Goal: Communication & Community: Answer question/provide support

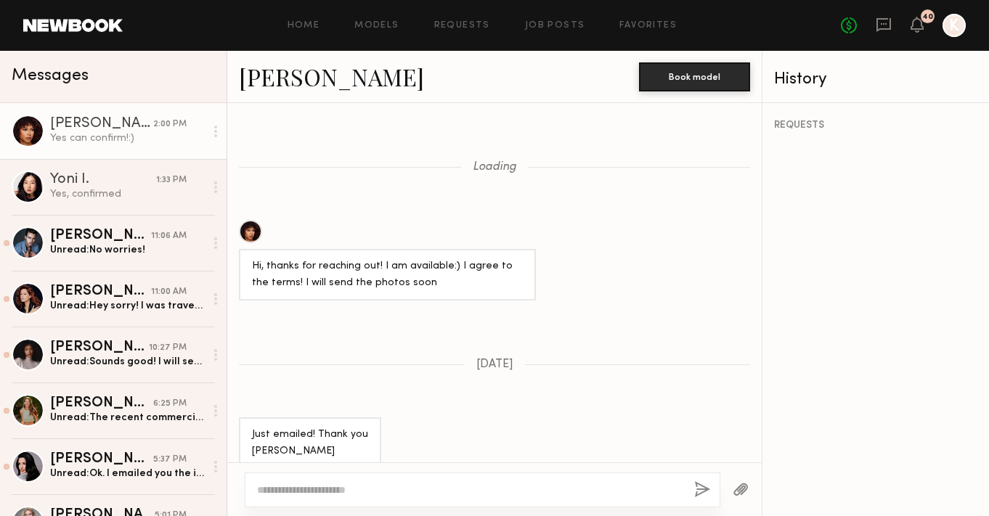
scroll to position [874, 0]
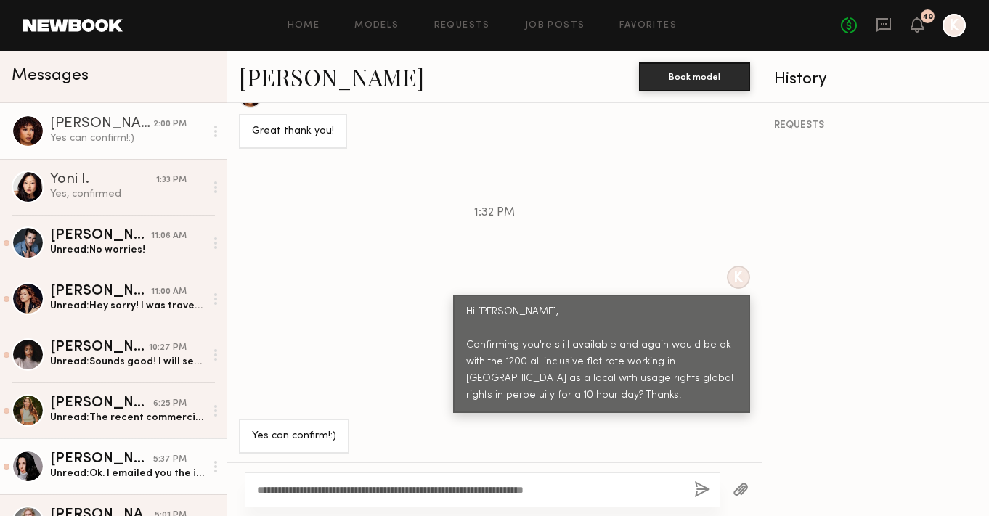
drag, startPoint x: 587, startPoint y: 494, endPoint x: 107, endPoint y: 483, distance: 480.6
click at [106, 483] on div "Messages [PERSON_NAME] 2:00 PM Yes can confirm!:) Yoni I. 1:33 PM Yes, confirme…" at bounding box center [494, 283] width 989 height 465
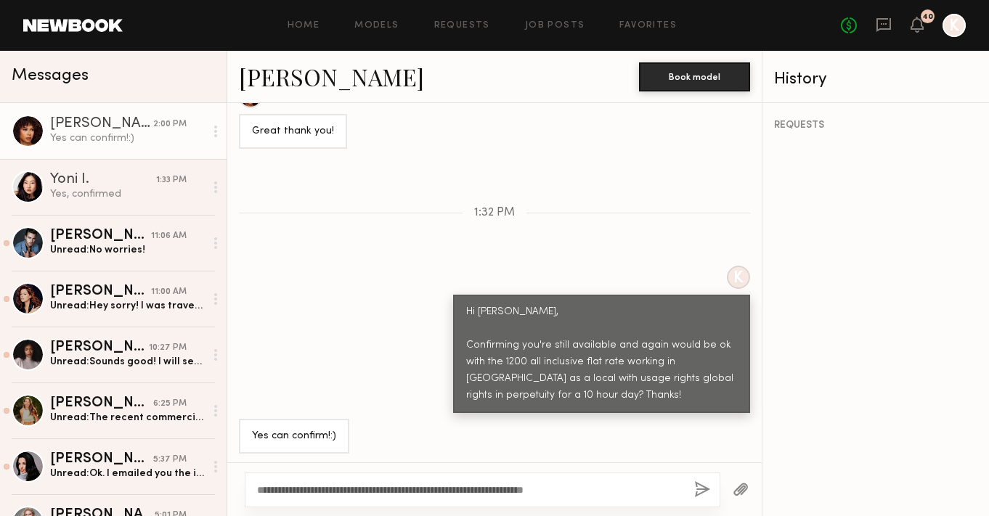
type textarea "**********"
click at [694, 496] on button "button" at bounding box center [702, 490] width 16 height 18
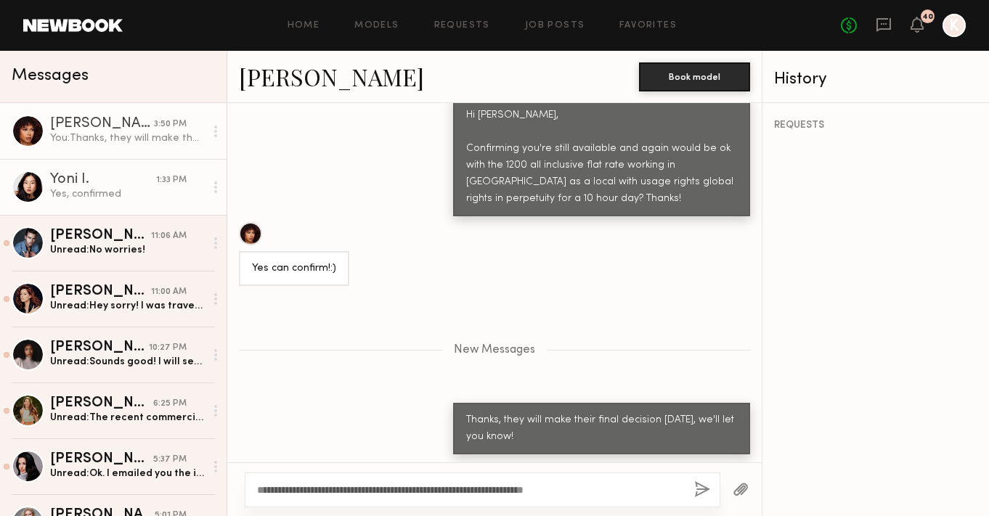
click at [89, 179] on div "Yoni I." at bounding box center [103, 180] width 106 height 15
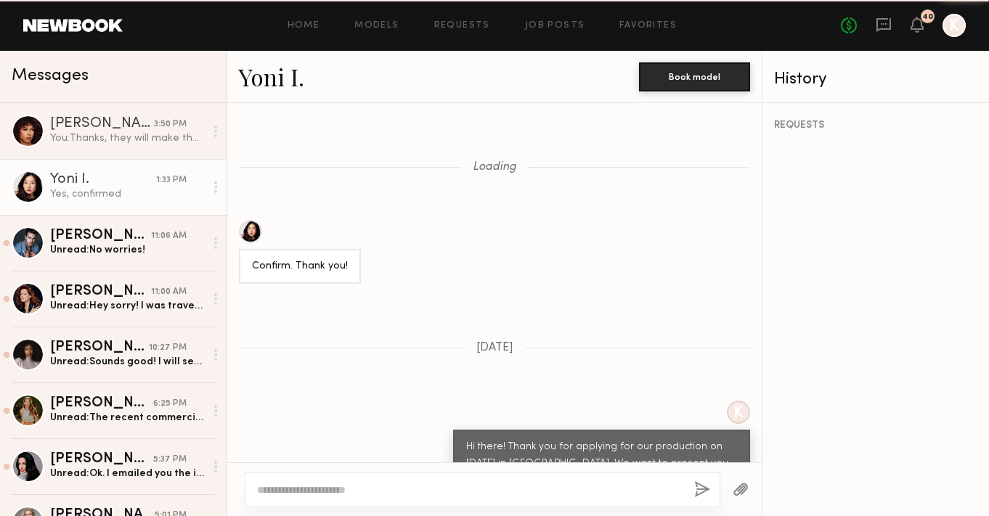
scroll to position [1640, 0]
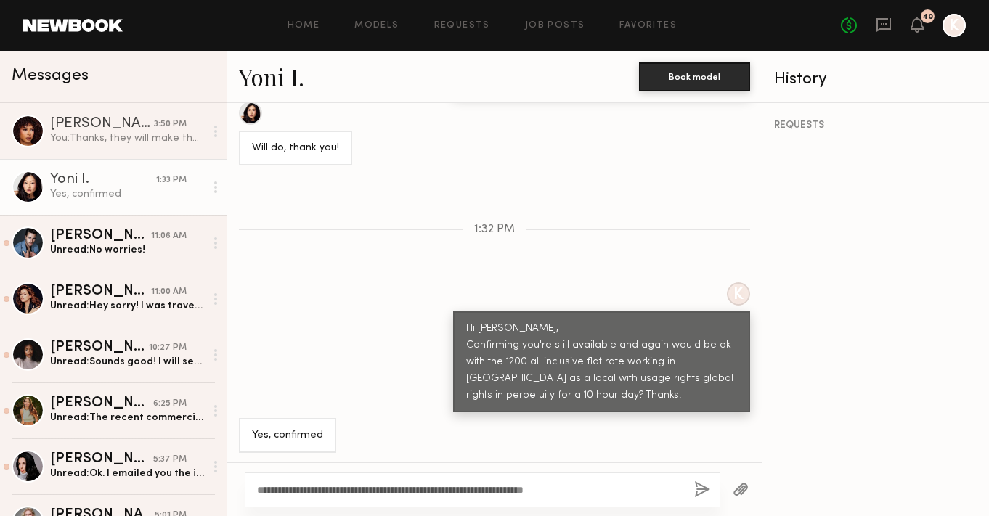
type textarea "**********"
click at [697, 488] on button "button" at bounding box center [702, 490] width 16 height 18
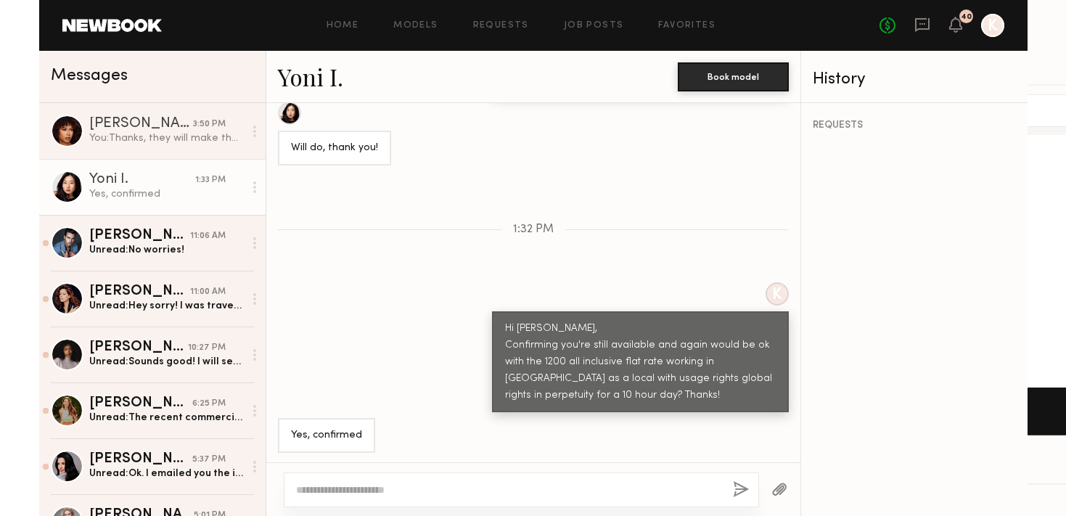
scroll to position [1836, 0]
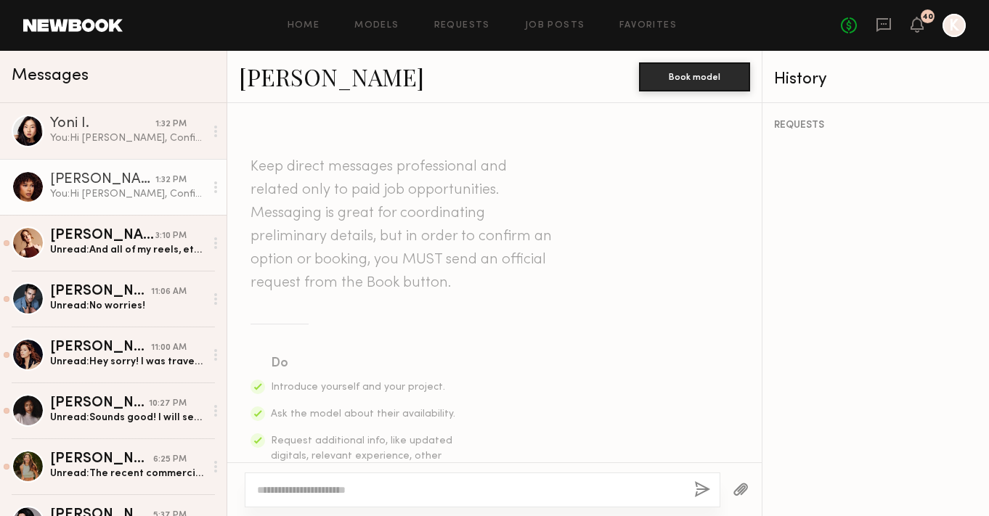
scroll to position [1889, 0]
